Goal: Complete application form

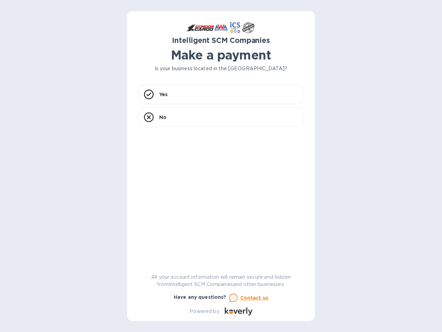
click at [221, 166] on div "Yes No" at bounding box center [221, 172] width 166 height 175
click at [221, 94] on div "Yes" at bounding box center [221, 94] width 166 height 19
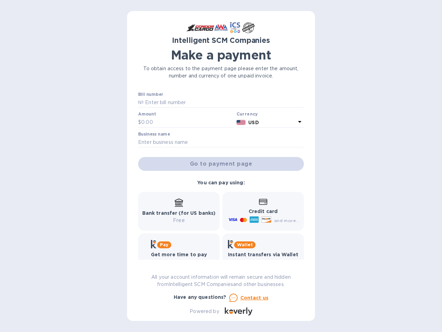
click at [149, 94] on label "Bill number" at bounding box center [150, 94] width 25 height 4
click at [221, 117] on input "text" at bounding box center [187, 122] width 93 height 10
click at [149, 117] on input "text" at bounding box center [187, 122] width 93 height 10
click at [248, 297] on u "Contact us" at bounding box center [254, 298] width 28 height 6
click at [233, 297] on icon at bounding box center [233, 297] width 8 height 8
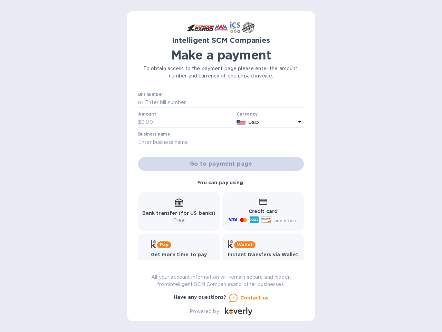
click at [238, 311] on icon at bounding box center [240, 311] width 4 height 4
